Goal: Obtain resource: Obtain resource

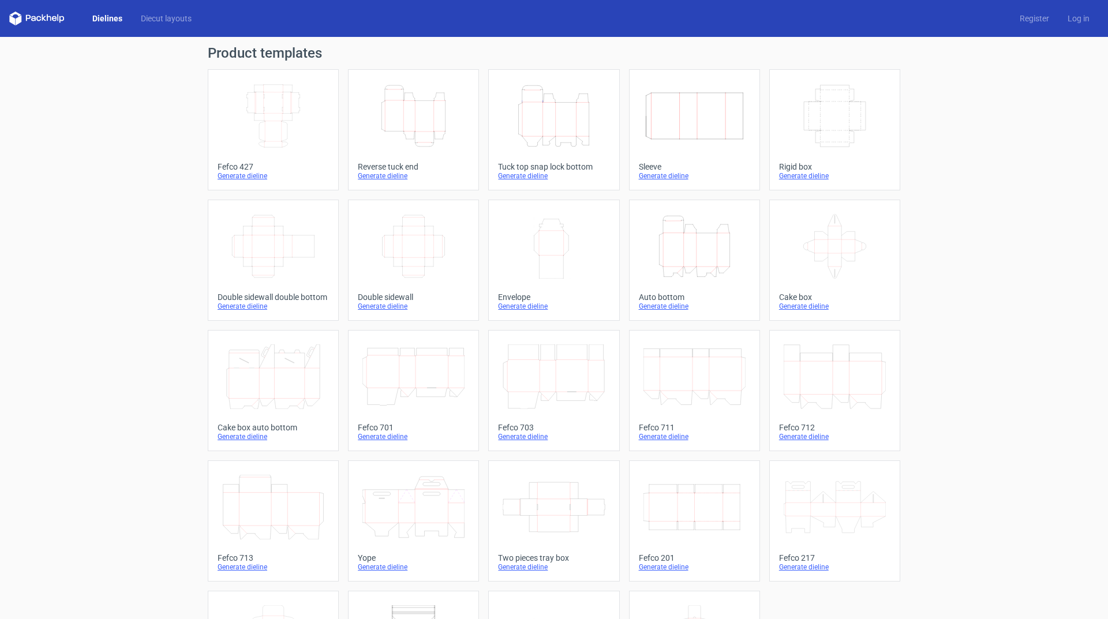
click at [533, 175] on div "Generate dieline" at bounding box center [553, 175] width 111 height 9
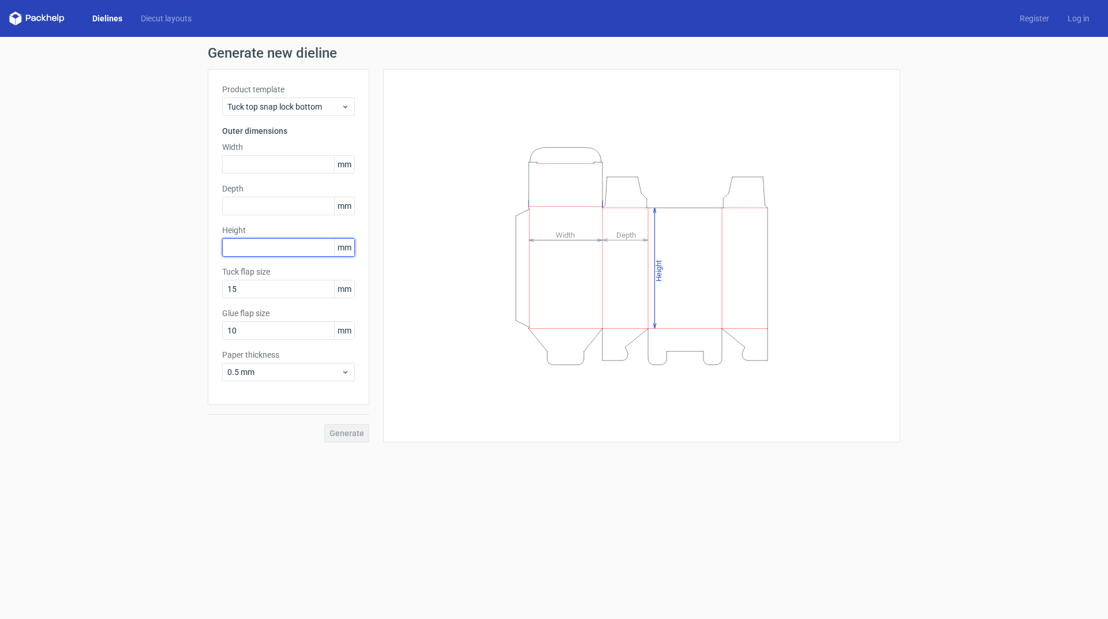
click at [249, 247] on input "text" at bounding box center [288, 247] width 133 height 18
type input "150"
click at [253, 293] on input "15" at bounding box center [288, 289] width 133 height 18
click at [243, 205] on input "text" at bounding box center [288, 206] width 133 height 18
type input "150"
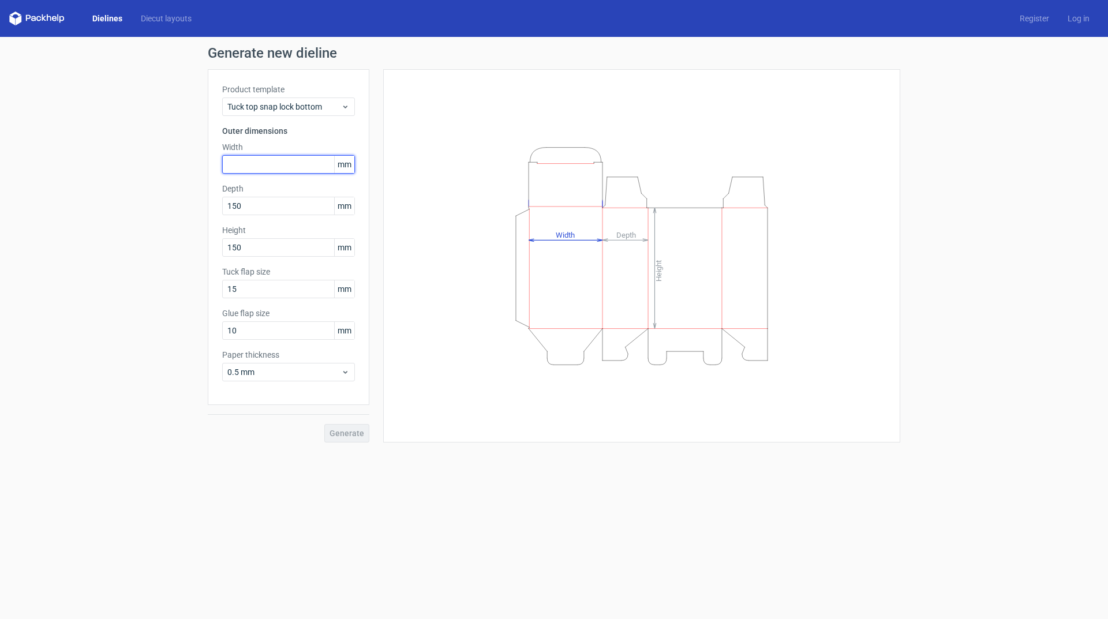
click at [237, 161] on input "text" at bounding box center [288, 164] width 133 height 18
click at [340, 432] on span "Generate" at bounding box center [347, 433] width 35 height 8
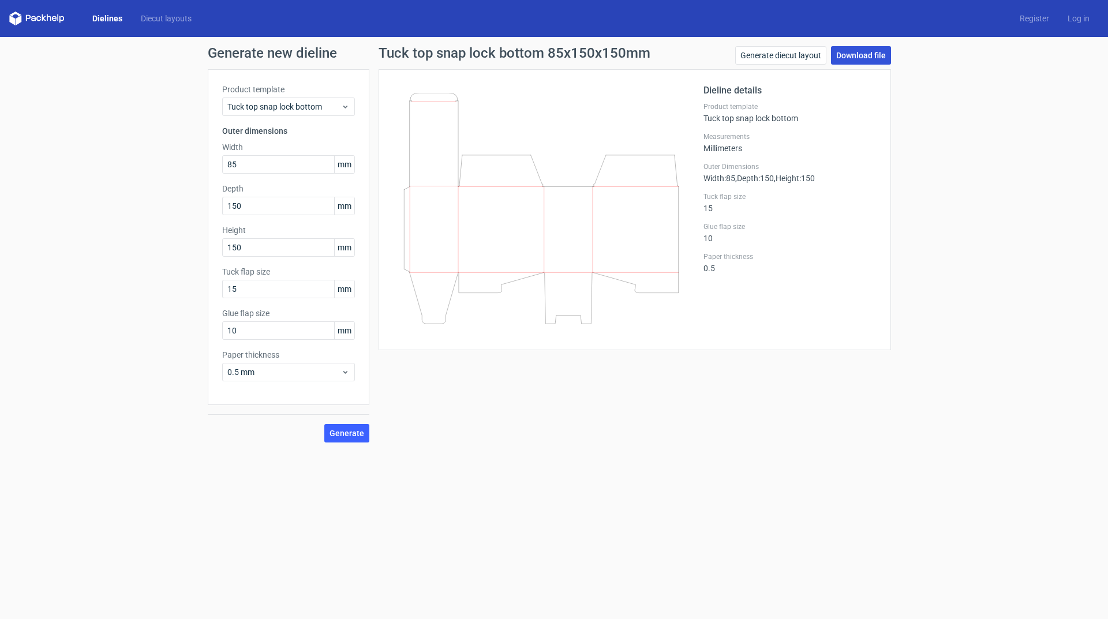
click at [857, 57] on link "Download file" at bounding box center [861, 55] width 60 height 18
drag, startPoint x: 253, startPoint y: 166, endPoint x: 149, endPoint y: 165, distance: 103.9
click at [91, 165] on div "Generate new dieline Product template Tuck top snap lock bottom Outer dimension…" at bounding box center [554, 244] width 1108 height 415
type input "43"
drag, startPoint x: 351, startPoint y: 432, endPoint x: 332, endPoint y: 431, distance: 19.1
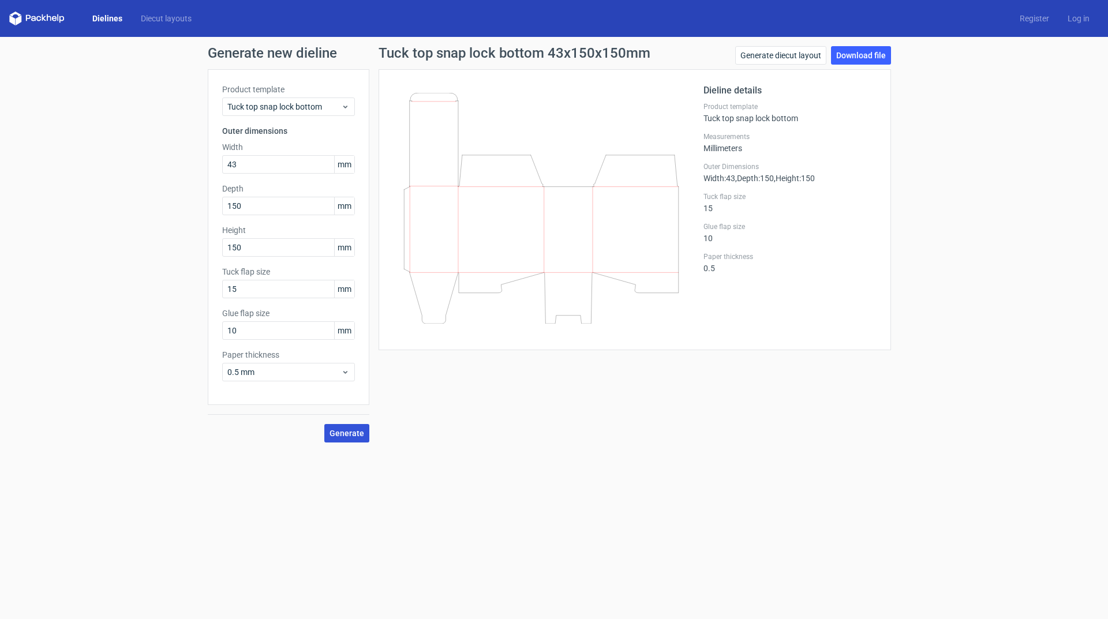
click at [350, 432] on span "Generate" at bounding box center [347, 433] width 35 height 8
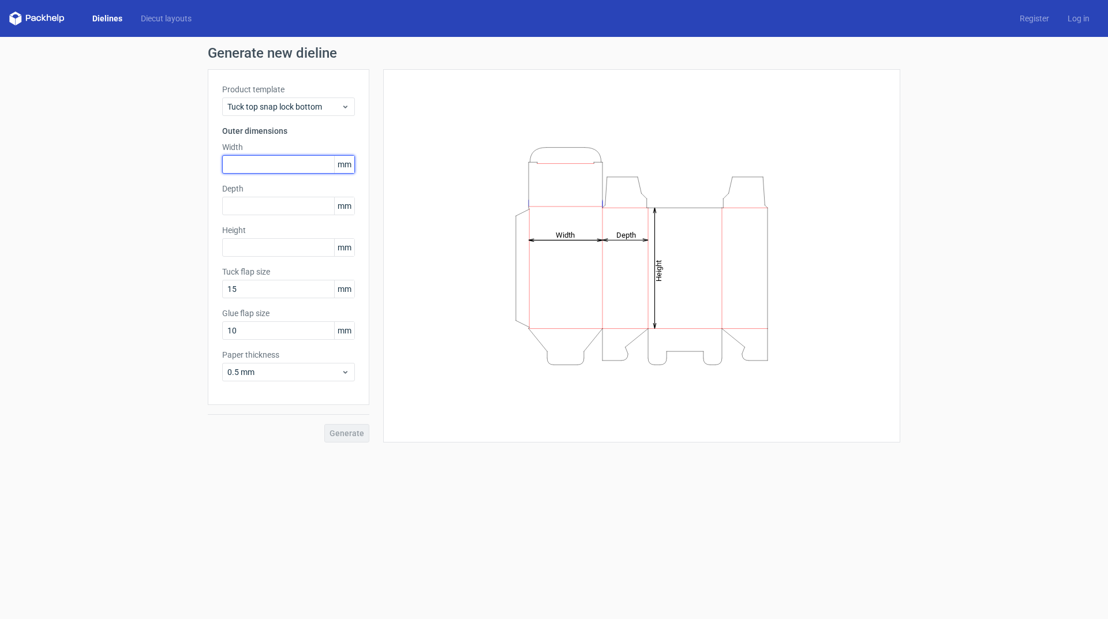
drag, startPoint x: 238, startPoint y: 166, endPoint x: 230, endPoint y: 171, distance: 10.1
click at [238, 165] on input "text" at bounding box center [288, 164] width 133 height 18
type input "85"
click at [252, 206] on input "text" at bounding box center [288, 206] width 133 height 18
type input "43"
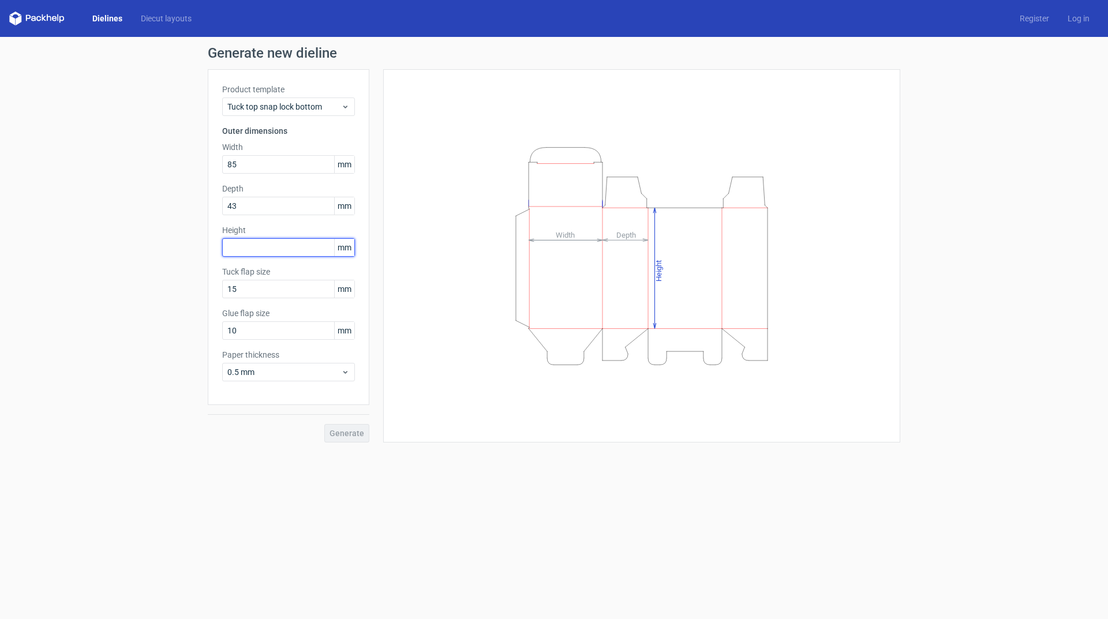
click at [246, 247] on input "text" at bounding box center [288, 247] width 133 height 18
type input "150"
click at [354, 437] on span "Generate" at bounding box center [347, 433] width 35 height 8
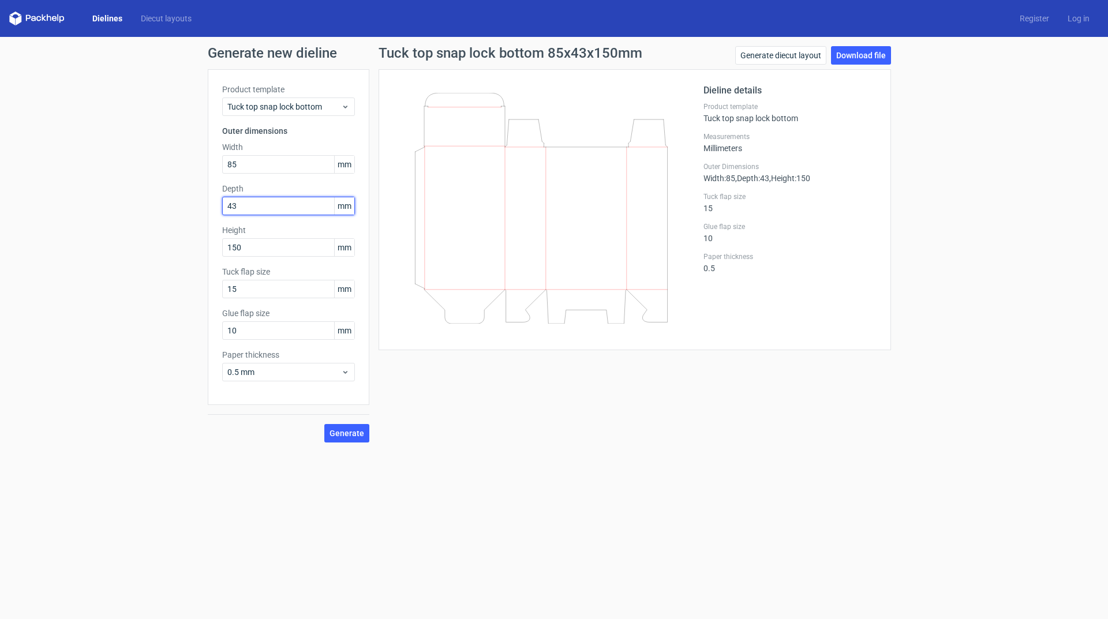
drag, startPoint x: 101, startPoint y: 206, endPoint x: 190, endPoint y: 199, distance: 89.1
click at [119, 203] on div "Generate new dieline Product template Tuck top snap lock bottom Outer dimension…" at bounding box center [554, 244] width 1108 height 415
type input "45"
click at [353, 436] on span "Generate" at bounding box center [347, 433] width 35 height 8
click at [861, 58] on link "Download file" at bounding box center [861, 55] width 60 height 18
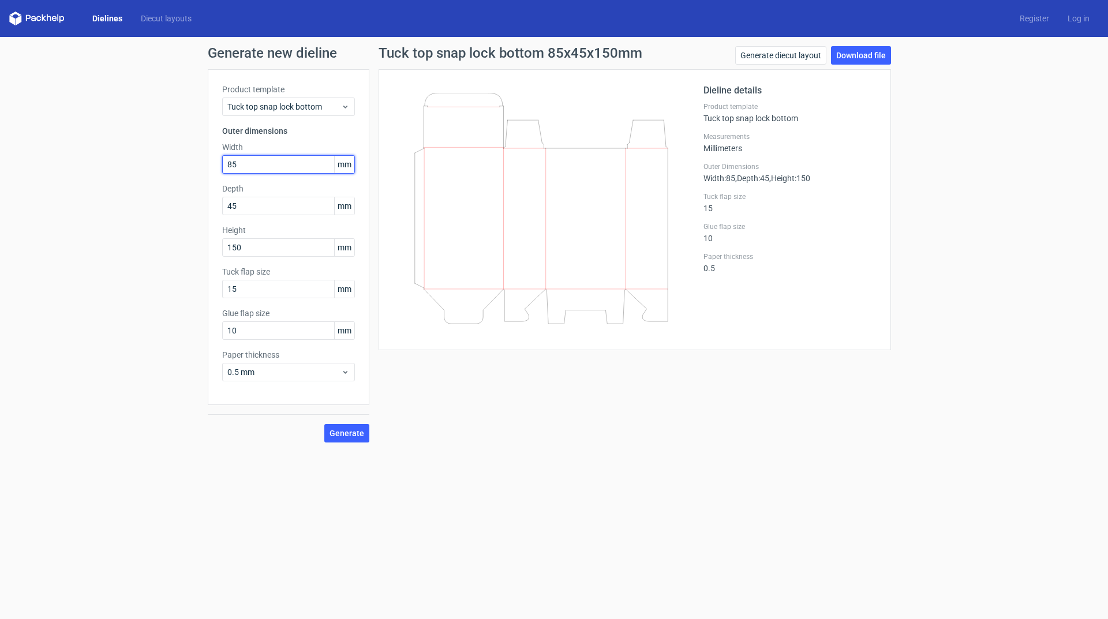
drag, startPoint x: 242, startPoint y: 162, endPoint x: 191, endPoint y: 190, distance: 58.4
click at [78, 192] on div "Generate new dieline Product template Tuck top snap lock bottom Outer dimension…" at bounding box center [554, 244] width 1108 height 415
type input "75"
drag, startPoint x: 249, startPoint y: 208, endPoint x: 60, endPoint y: 207, distance: 189.3
click at [51, 207] on div "Generate new dieline Product template Tuck top snap lock bottom Outer dimension…" at bounding box center [554, 244] width 1108 height 415
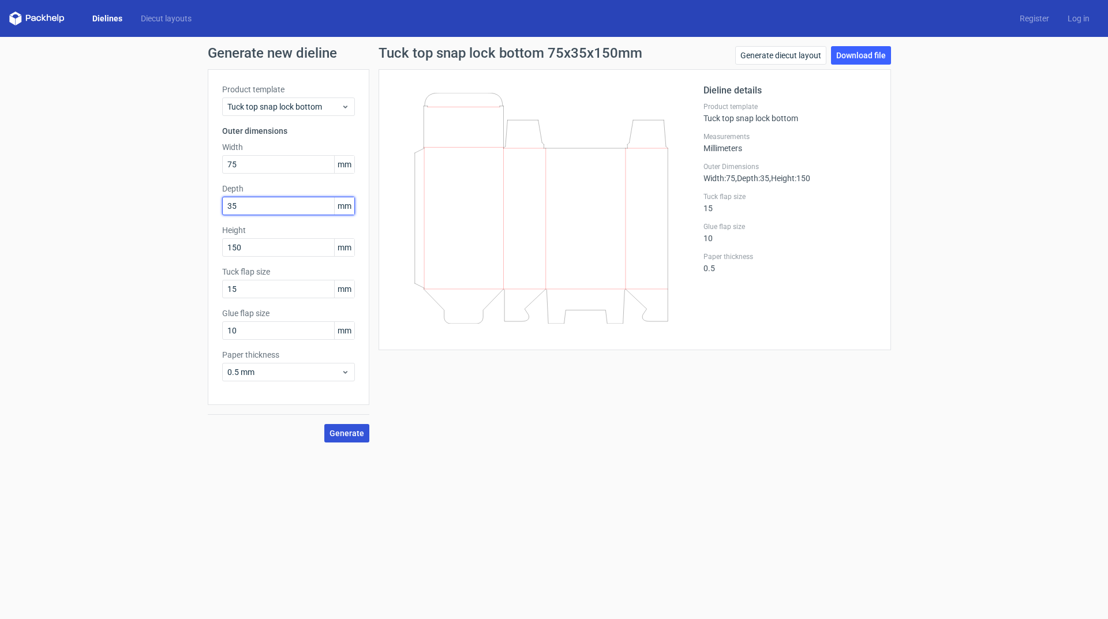
type input "35"
drag, startPoint x: 347, startPoint y: 432, endPoint x: 355, endPoint y: 425, distance: 10.6
click at [347, 433] on span "Generate" at bounding box center [347, 433] width 35 height 8
click at [345, 431] on span "Generate" at bounding box center [347, 433] width 35 height 8
click at [851, 56] on link "Download file" at bounding box center [861, 55] width 60 height 18
